Goal: Find specific page/section: Find specific page/section

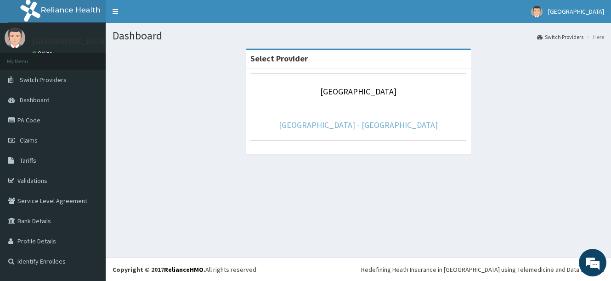
click at [362, 128] on link "Cypress Eye Centre - Maitama" at bounding box center [358, 125] width 159 height 11
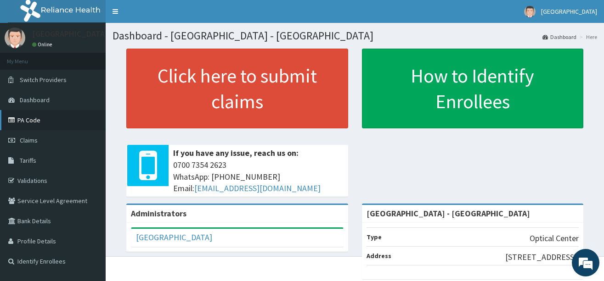
click at [50, 117] on link "PA Code" at bounding box center [53, 120] width 106 height 20
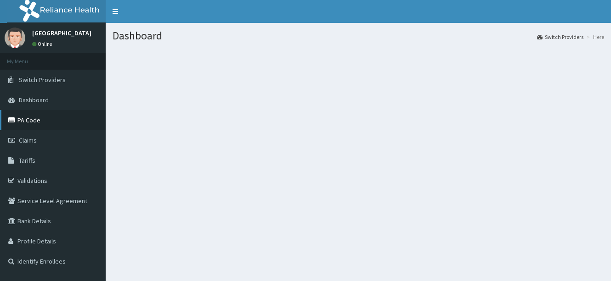
click at [42, 118] on link "PA Code" at bounding box center [53, 120] width 106 height 20
click at [28, 120] on link "PA Code" at bounding box center [53, 120] width 106 height 20
